Goal: Task Accomplishment & Management: Manage account settings

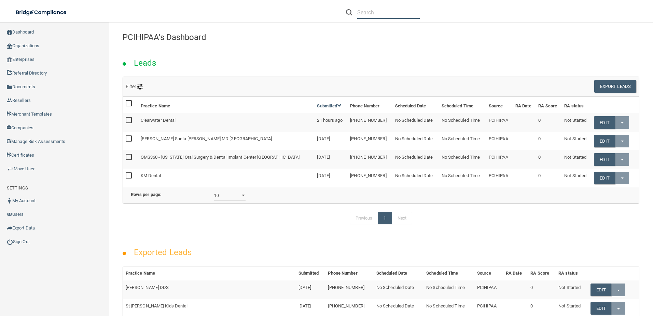
click at [380, 13] on input "text" at bounding box center [388, 12] width 63 height 13
click at [382, 13] on input "text" at bounding box center [388, 12] width 63 height 13
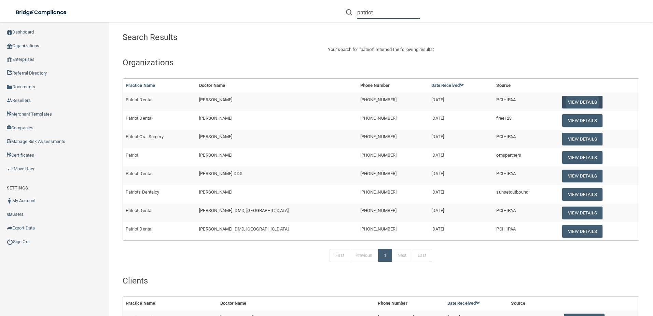
type input "patriot"
click at [562, 103] on button "View Details" at bounding box center [582, 102] width 40 height 13
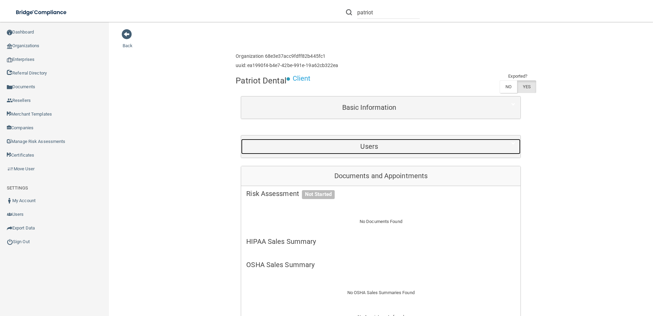
click at [341, 143] on h5 "Users" at bounding box center [369, 146] width 246 height 8
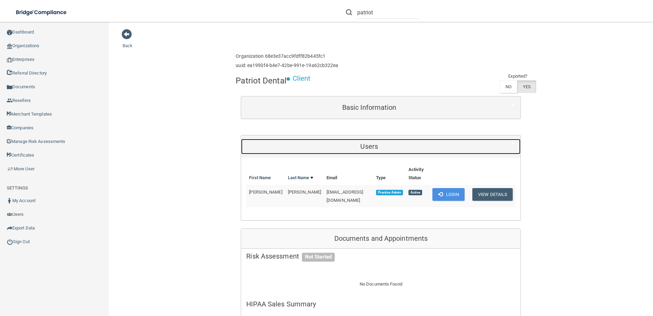
click at [309, 147] on h5 "Users" at bounding box center [369, 146] width 246 height 8
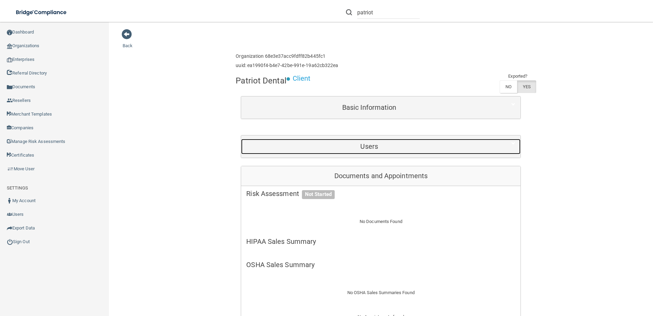
click at [309, 147] on h5 "Users" at bounding box center [369, 146] width 246 height 8
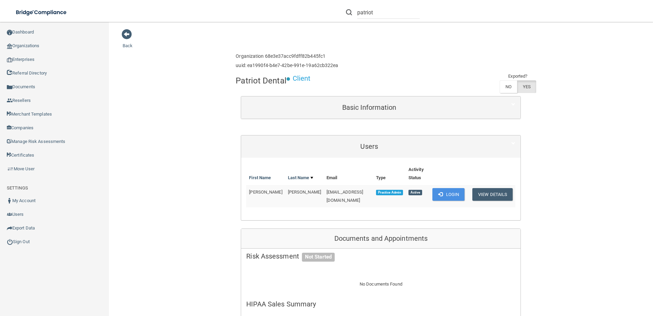
click at [333, 189] on span "[EMAIL_ADDRESS][DOMAIN_NAME]" at bounding box center [345, 195] width 37 height 13
drag, startPoint x: 333, startPoint y: 189, endPoint x: 331, endPoint y: 193, distance: 4.3
copy td "[EMAIL_ADDRESS][DOMAIN_NAME]"
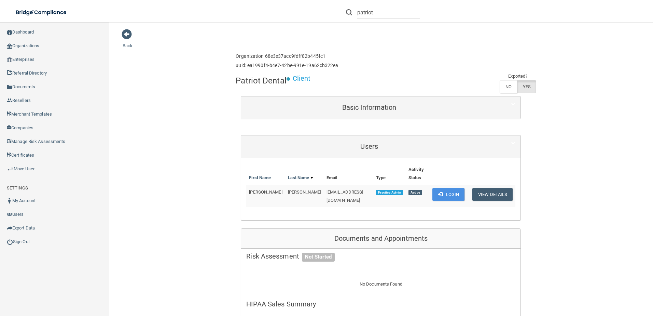
click at [451, 195] on button "Login" at bounding box center [448, 194] width 32 height 13
click at [487, 200] on button "View Details" at bounding box center [492, 194] width 40 height 13
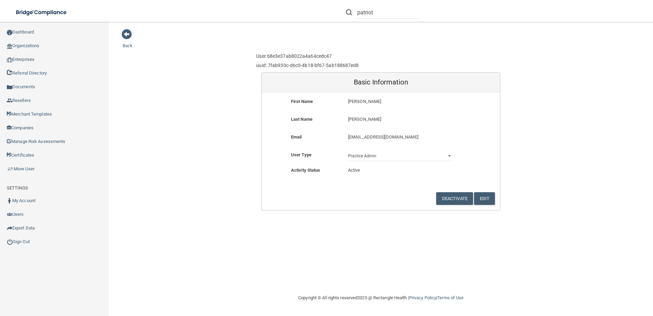
click at [350, 136] on p "[EMAIL_ADDRESS][DOMAIN_NAME]" at bounding box center [400, 137] width 104 height 8
click at [481, 198] on button "Edit" at bounding box center [484, 198] width 21 height 13
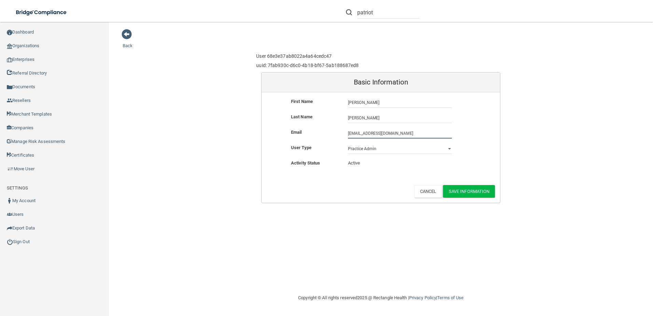
click at [349, 134] on input "[EMAIL_ADDRESS][DOMAIN_NAME]" at bounding box center [400, 133] width 104 height 10
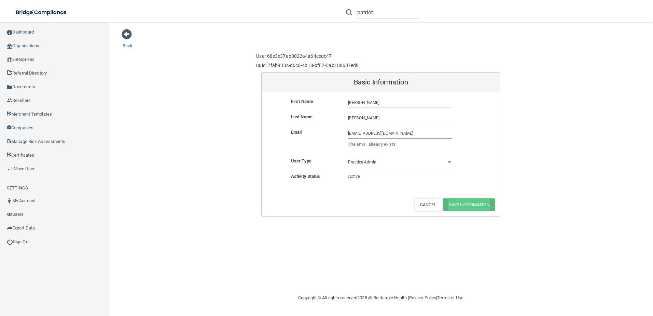
type input "info@patriotdentalme.com"
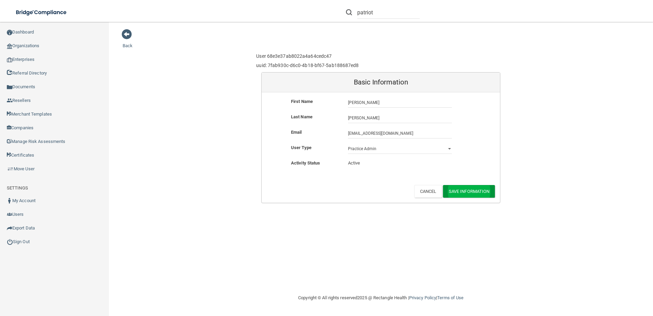
click at [469, 206] on div "Back User 68e3e37ab8022a4a64cedc47 uuid: 7fab930c-d6c0-4b18-bf67-5ab188687ed8 B…" at bounding box center [381, 158] width 517 height 258
click at [463, 191] on button "Save Information" at bounding box center [469, 191] width 52 height 13
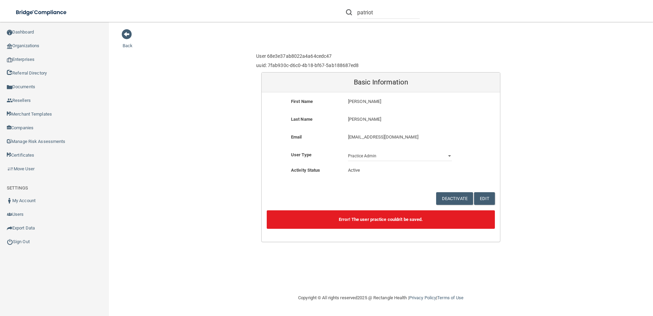
click at [123, 42] on div "Back User 68e3e37ab8022a4a64cedc47 uuid: 7fab930c-d6c0-4b18-bf67-5ab188687ed8 B…" at bounding box center [381, 135] width 517 height 213
click at [127, 42] on div "Back User 68e3e37ab8022a4a64cedc47 uuid: 7fab930c-d6c0-4b18-bf67-5ab188687ed8 B…" at bounding box center [381, 135] width 517 height 213
click at [128, 45] on link "Back" at bounding box center [128, 41] width 10 height 13
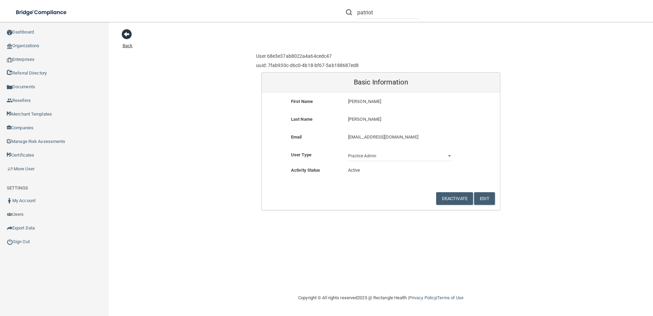
click at [128, 45] on link "Back" at bounding box center [128, 41] width 10 height 13
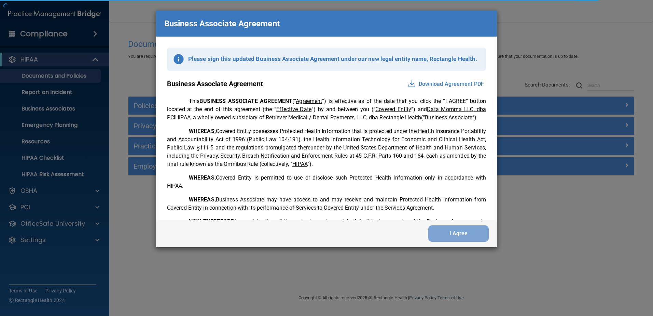
scroll to position [1393, 0]
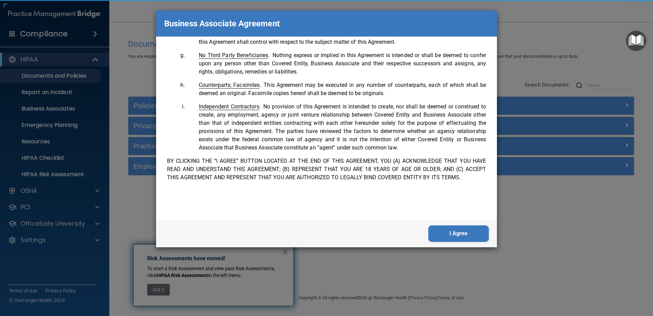
drag, startPoint x: 461, startPoint y: 231, endPoint x: 471, endPoint y: 227, distance: 10.5
click at [461, 231] on button "I Agree" at bounding box center [458, 233] width 60 height 16
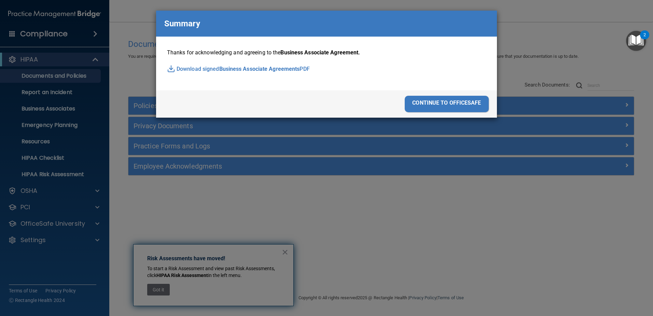
click at [471, 233] on div "Business Associate Agreement Please sign this updated Business Associate Agreem…" at bounding box center [326, 158] width 653 height 316
click at [468, 110] on div "continue to officesafe" at bounding box center [447, 104] width 84 height 16
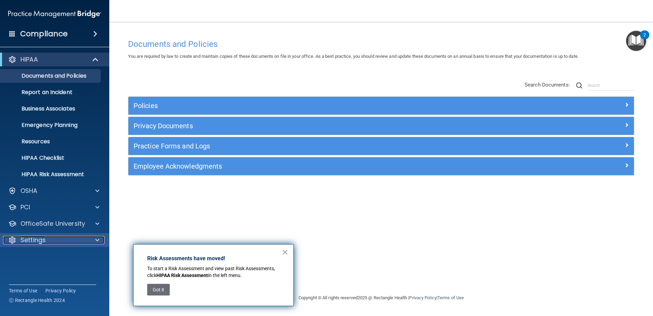
click at [51, 237] on div "Settings" at bounding box center [45, 240] width 85 height 8
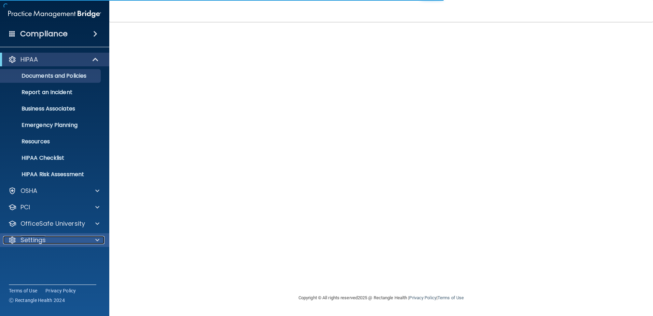
click at [76, 240] on div "Settings" at bounding box center [45, 240] width 85 height 8
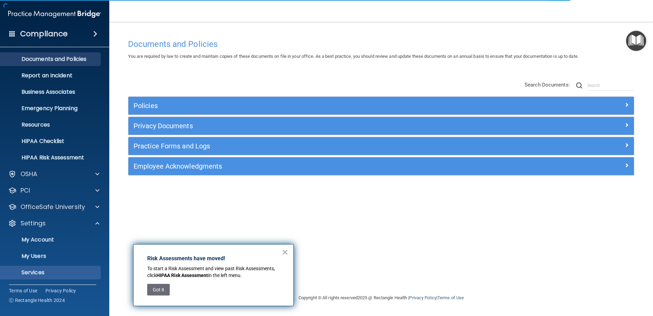
scroll to position [33, 0]
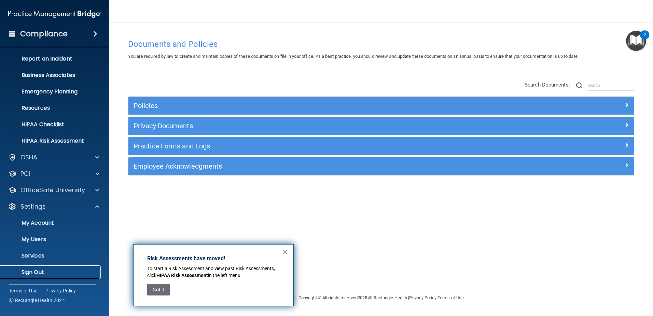
click at [48, 267] on link "Sign Out" at bounding box center [47, 272] width 108 height 14
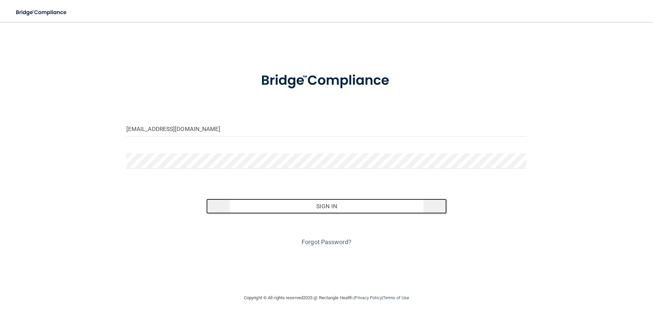
click at [267, 208] on button "Sign In" at bounding box center [326, 205] width 241 height 15
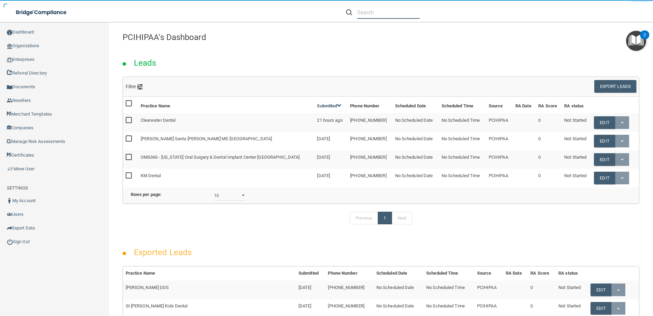
click at [366, 13] on input "text" at bounding box center [388, 12] width 63 height 13
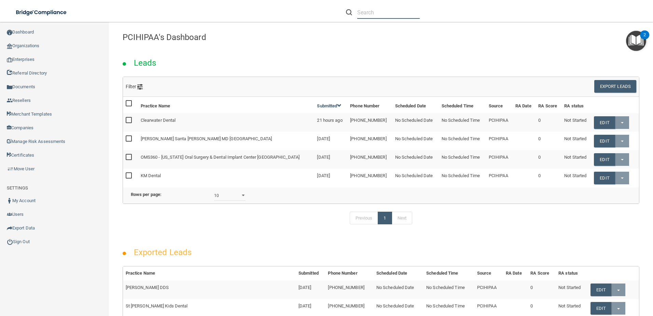
type input "["
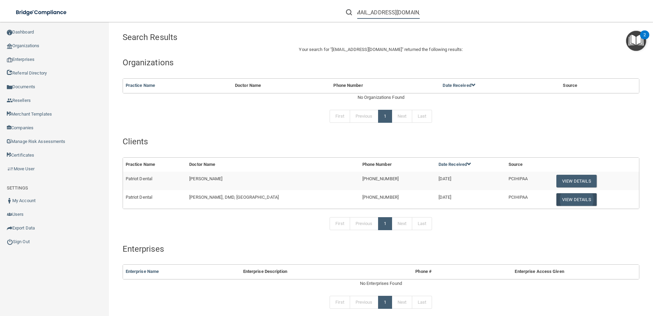
type input "info@patriotdentalme.com"
click at [557, 198] on button "View Details" at bounding box center [577, 199] width 40 height 13
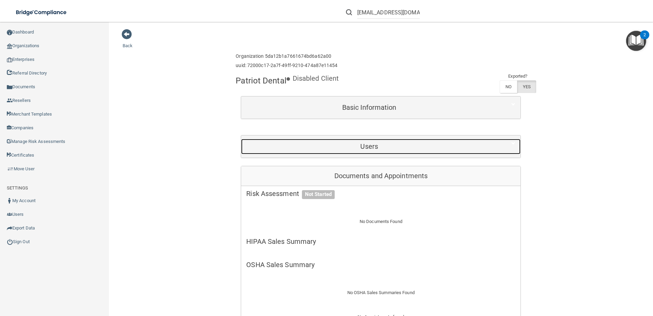
click at [365, 154] on div "Users" at bounding box center [369, 146] width 256 height 15
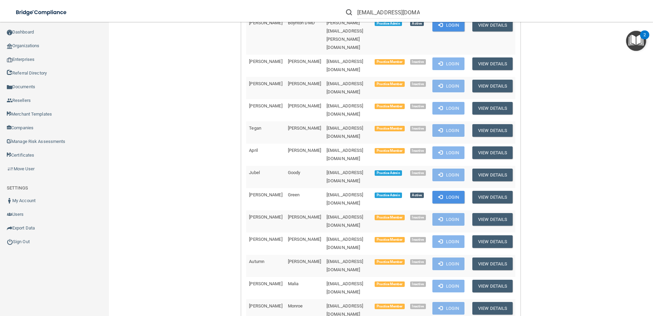
scroll to position [342, 0]
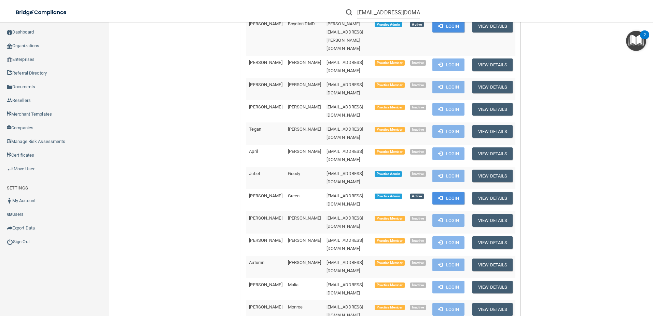
click at [179, 185] on div "Back Enterprise » Organization 5da12b1a7661674bd6a62a00 uuid: 72000c17-2a7f-49f…" at bounding box center [381, 304] width 517 height 1234
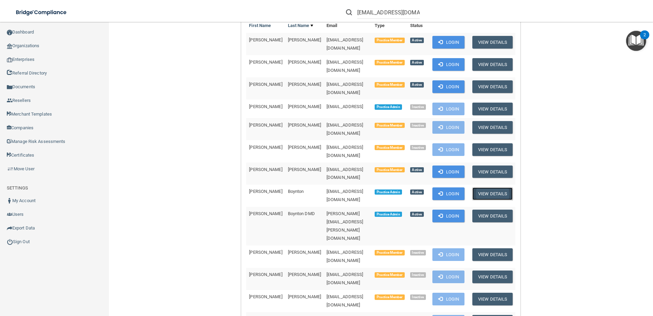
click at [491, 187] on button "View Details" at bounding box center [492, 193] width 40 height 13
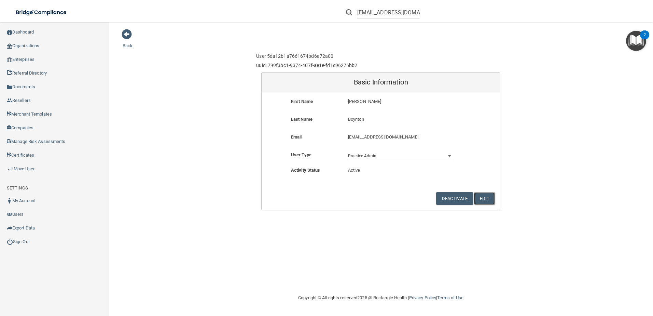
click at [487, 198] on button "Edit" at bounding box center [484, 198] width 21 height 13
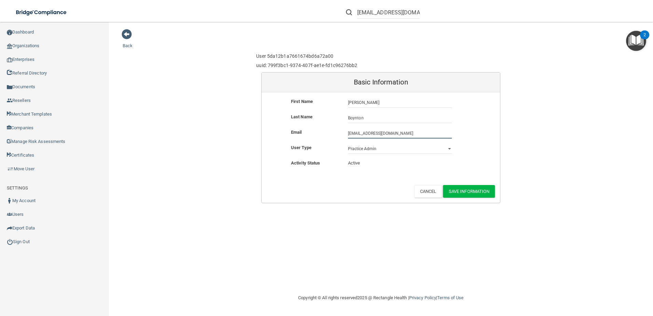
click at [348, 132] on input "info@patriotdentalme.com" at bounding box center [400, 133] width 104 height 10
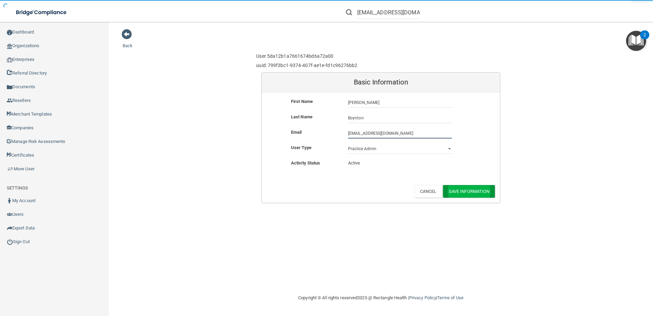
type input "2info@patriotdentalme.com"
click at [471, 190] on button "Save Information" at bounding box center [469, 191] width 52 height 13
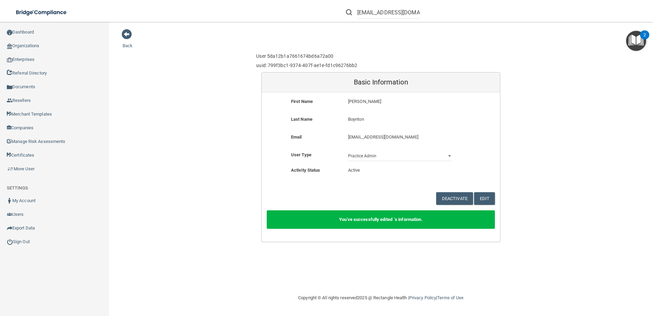
click at [124, 41] on div "Back User 5da12b1a7661674bd6a72a00 uuid: 799f3bc1-9374-407f-ae1e-fd1c96276bb2 B…" at bounding box center [381, 135] width 517 height 213
click at [126, 44] on link "Back" at bounding box center [128, 41] width 10 height 13
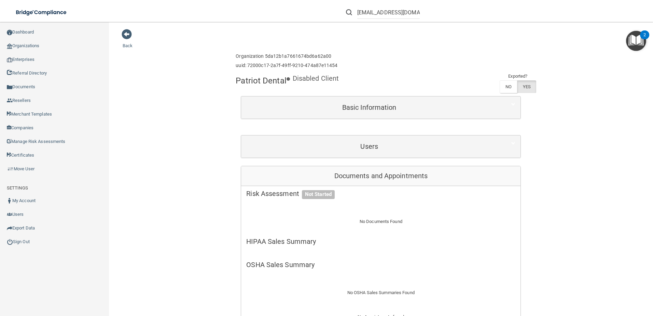
click at [126, 44] on link "Back" at bounding box center [128, 41] width 10 height 13
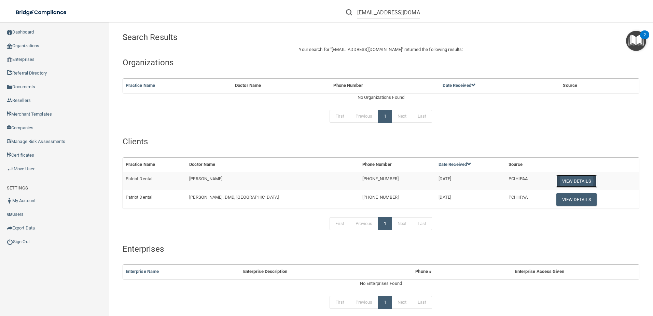
click at [569, 181] on button "View Details" at bounding box center [577, 181] width 40 height 13
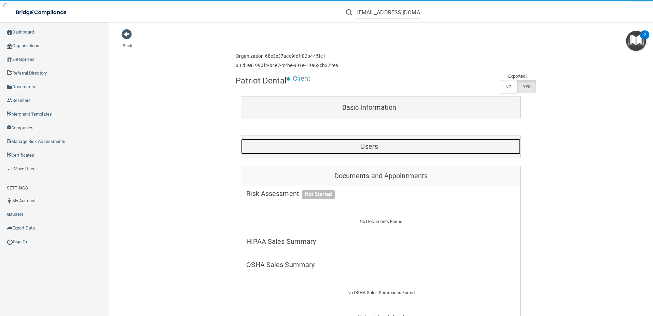
click at [349, 153] on div "Users" at bounding box center [369, 146] width 256 height 15
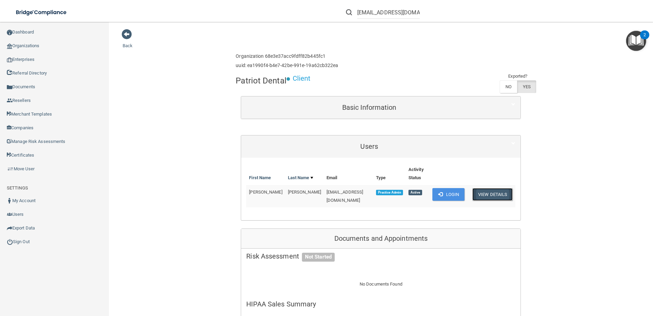
click at [479, 195] on button "View Details" at bounding box center [492, 194] width 40 height 13
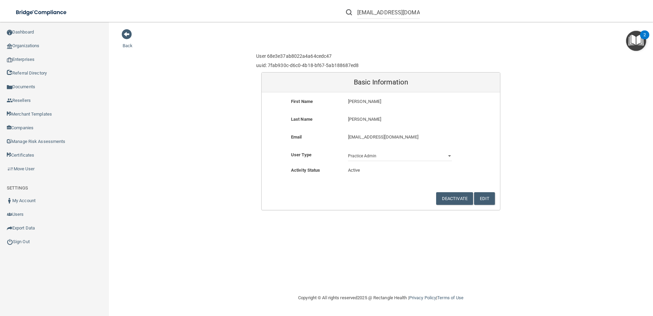
click at [352, 137] on p "[EMAIL_ADDRESS][DOMAIN_NAME]" at bounding box center [400, 137] width 104 height 8
click at [486, 195] on button "Edit" at bounding box center [484, 198] width 21 height 13
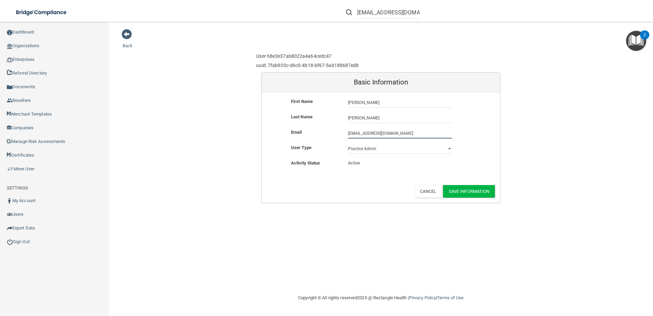
click at [350, 133] on input "1info@patriotdentalme.com" at bounding box center [400, 133] width 104 height 10
type input "[EMAIL_ADDRESS][DOMAIN_NAME]"
drag, startPoint x: 475, startPoint y: 189, endPoint x: 468, endPoint y: 190, distance: 6.9
click at [473, 189] on button "Save Information" at bounding box center [469, 191] width 52 height 13
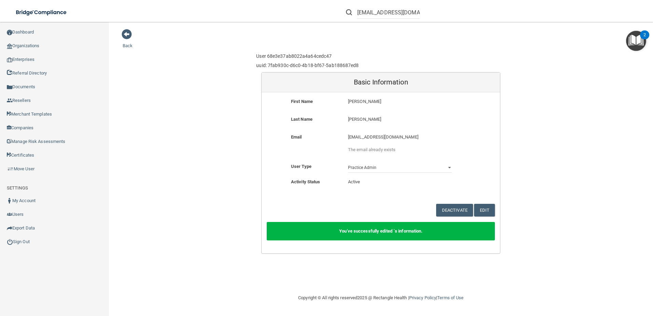
click at [129, 42] on div "Back User 68e3e37ab8022a4a64cedc47 uuid: 7fab930c-d6c0-4b18-bf67-5ab188687ed8 B…" at bounding box center [381, 141] width 517 height 225
click at [119, 42] on main "Back User 68e3e37ab8022a4a64cedc47 uuid: 7fab930c-d6c0-4b18-bf67-5ab188687ed8 B…" at bounding box center [381, 169] width 544 height 294
click at [127, 45] on link "Back" at bounding box center [128, 41] width 10 height 13
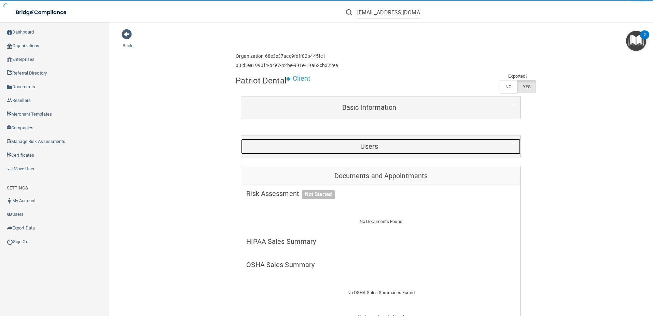
click at [341, 151] on div "Users" at bounding box center [369, 146] width 256 height 15
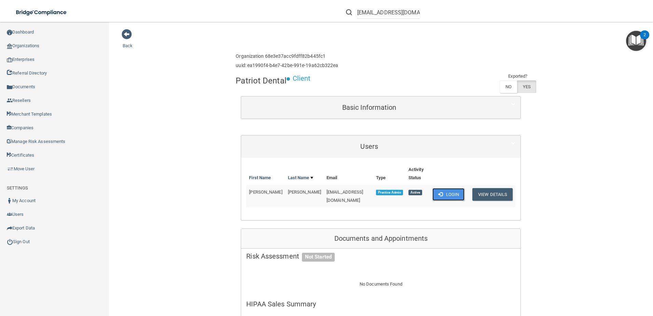
click at [439, 194] on span at bounding box center [440, 194] width 4 height 4
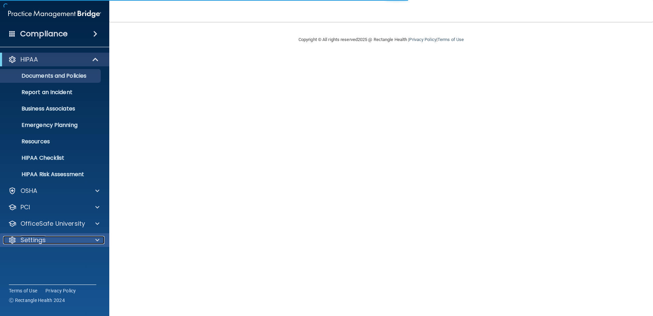
click at [39, 237] on p "Settings" at bounding box center [32, 240] width 25 height 8
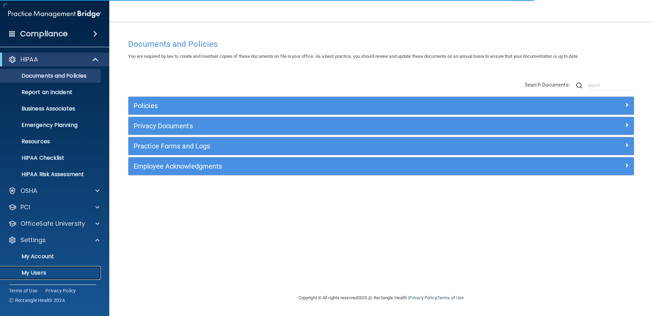
click at [47, 272] on p "My Users" at bounding box center [50, 272] width 93 height 7
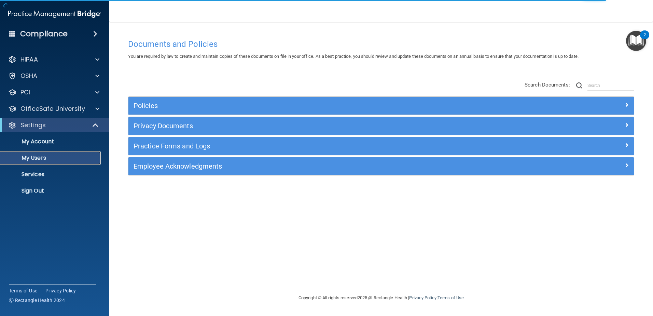
select select "20"
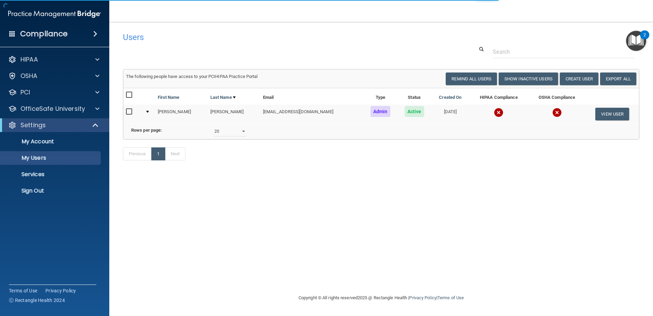
click at [131, 112] on input "checkbox" at bounding box center [130, 111] width 8 height 5
checkbox input "true"
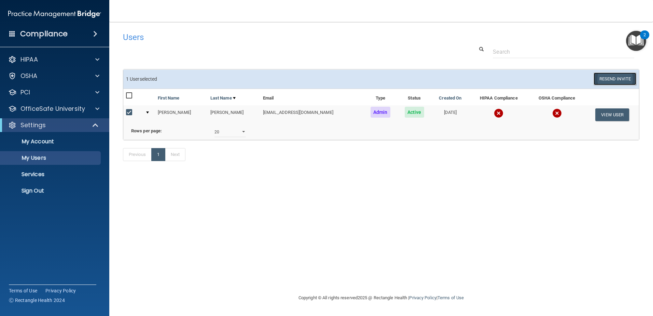
click at [599, 81] on button "Resend Invite" at bounding box center [615, 78] width 43 height 13
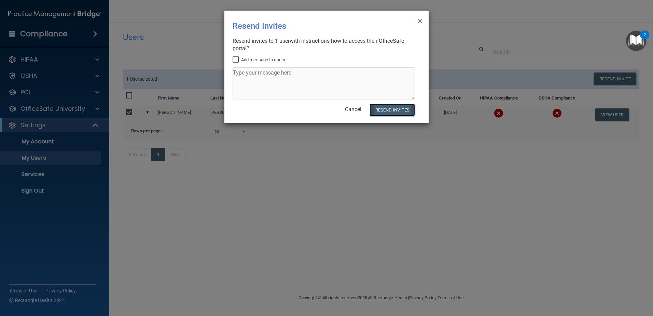
click at [408, 109] on button "Resend Invites" at bounding box center [392, 110] width 45 height 13
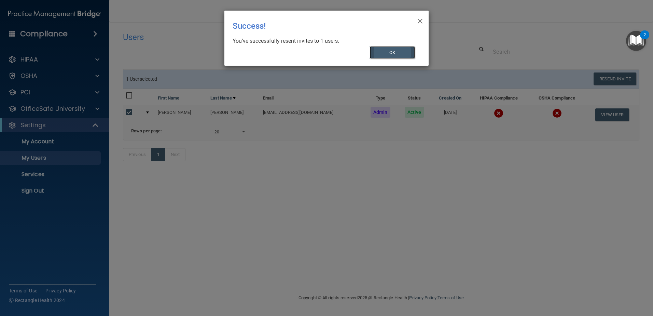
click at [391, 51] on button "OK" at bounding box center [393, 52] width 46 height 13
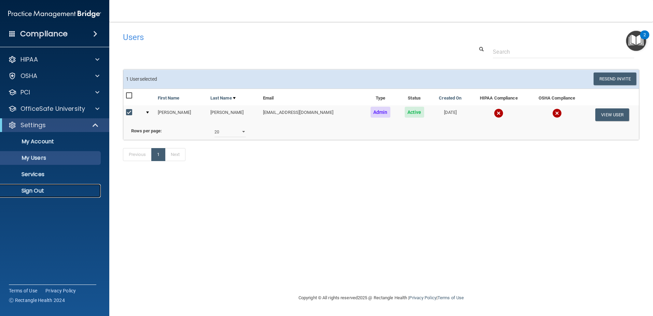
click at [37, 186] on link "Sign Out" at bounding box center [47, 191] width 108 height 14
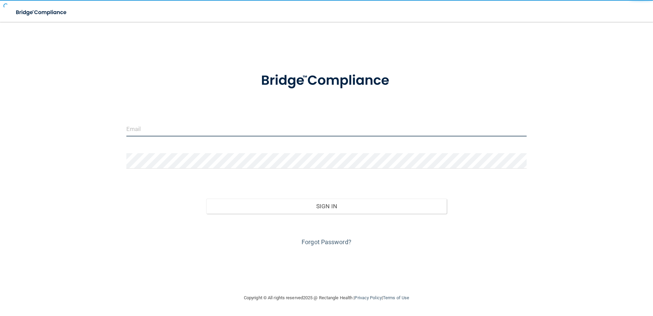
type input "kfennell@rectanglehealth.com"
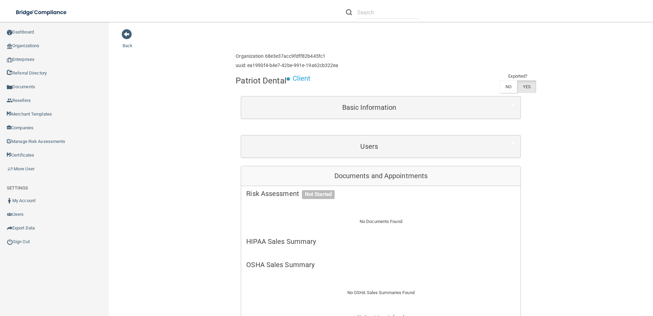
click at [346, 154] on div "Users" at bounding box center [380, 146] width 279 height 22
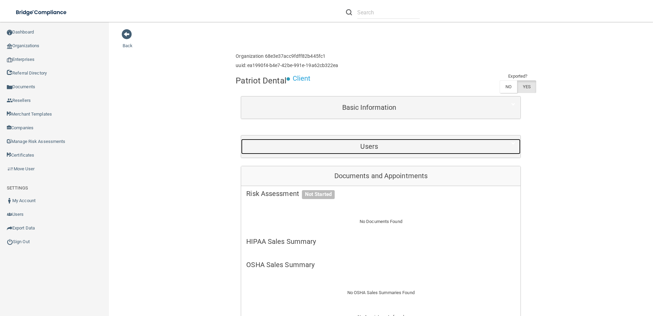
click at [348, 146] on h5 "Users" at bounding box center [369, 146] width 246 height 8
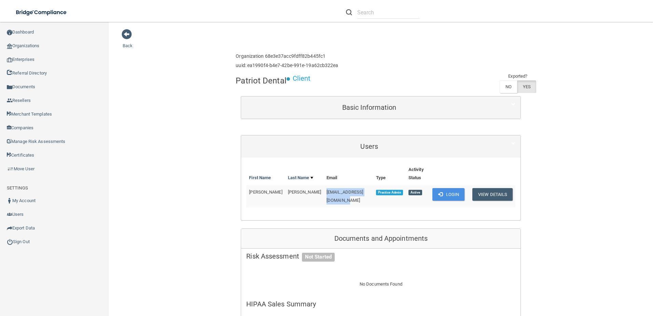
drag, startPoint x: 301, startPoint y: 193, endPoint x: 358, endPoint y: 199, distance: 56.7
click at [358, 199] on td "[EMAIL_ADDRESS][DOMAIN_NAME]" at bounding box center [349, 196] width 50 height 22
copy span "[EMAIL_ADDRESS][DOMAIN_NAME]"
